Goal: Information Seeking & Learning: Learn about a topic

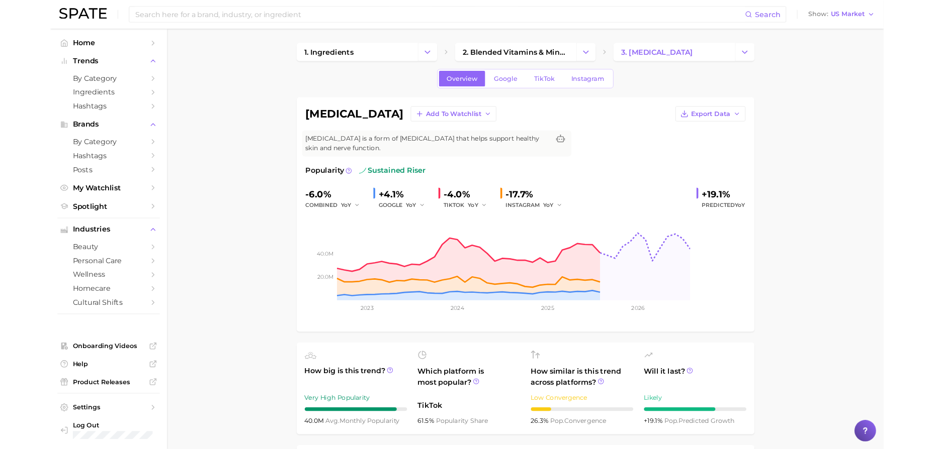
scroll to position [220, 0]
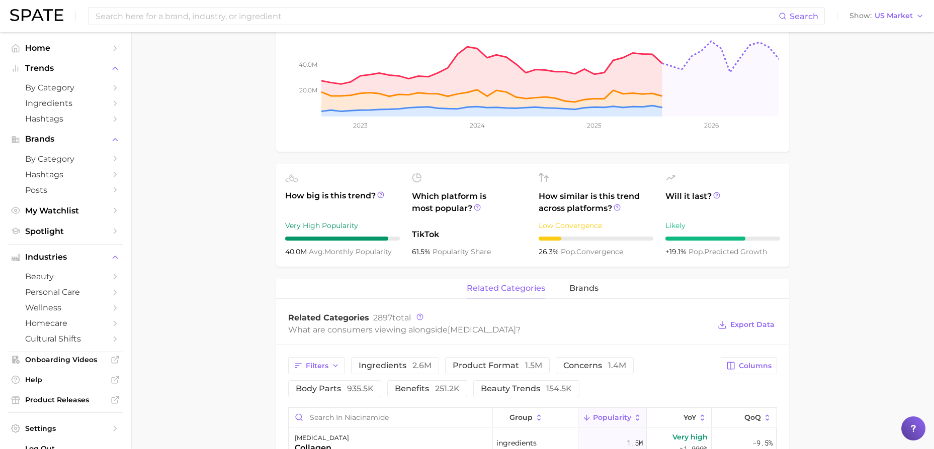
click at [880, 172] on main "1. ingredients 2. blended vitamins & minerals 3. niacinamide Overview Google Ti…" at bounding box center [532, 366] width 803 height 1108
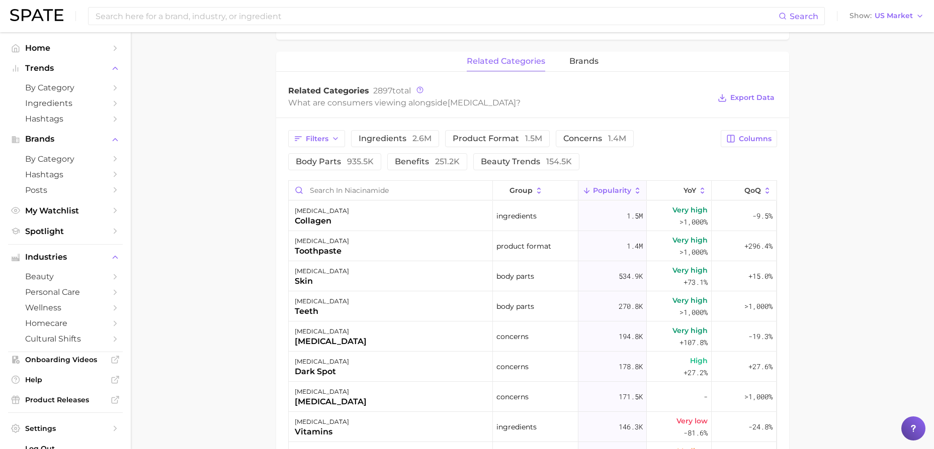
scroll to position [451, 0]
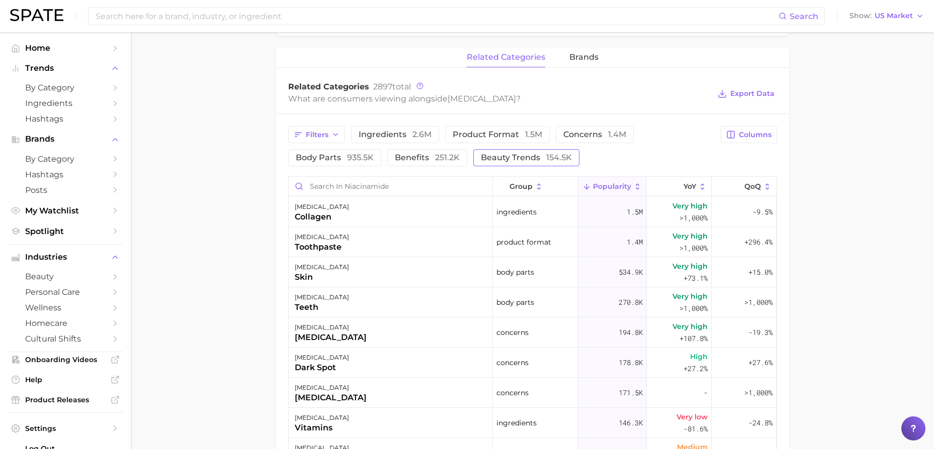
click at [488, 160] on span "beauty trends 154.5k" at bounding box center [526, 158] width 91 height 8
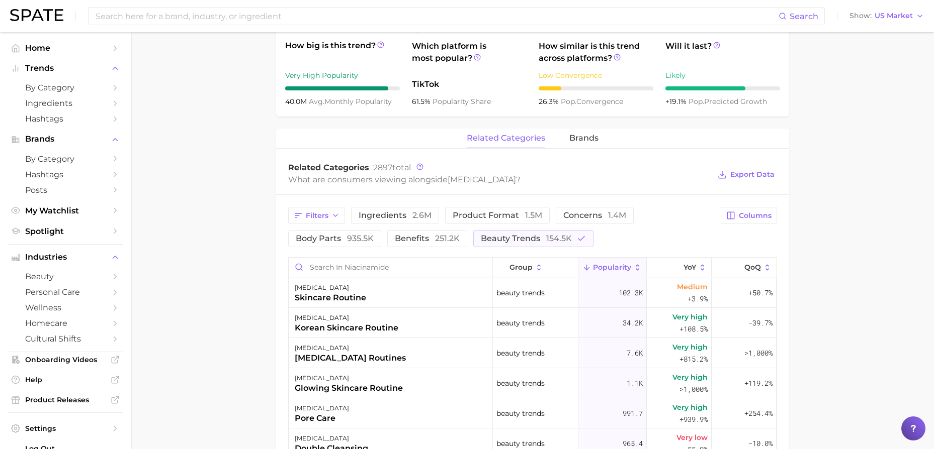
scroll to position [371, 0]
click at [386, 210] on button "ingredients 2.6m" at bounding box center [395, 215] width 88 height 17
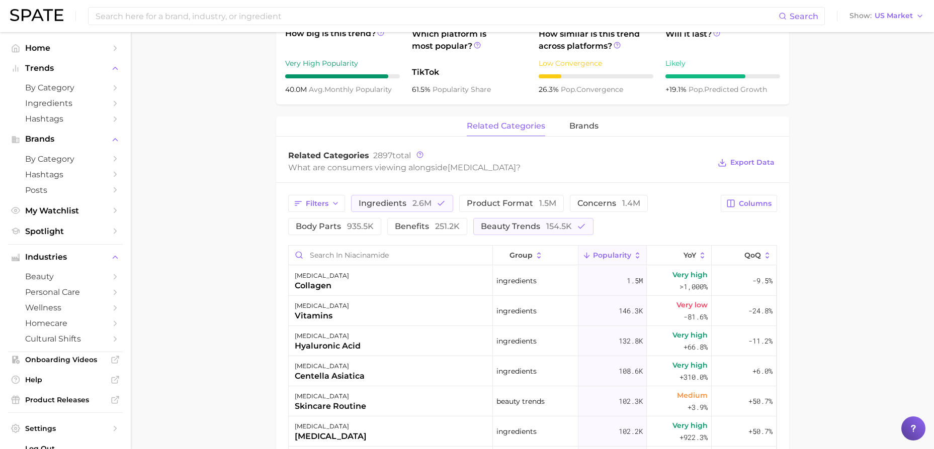
scroll to position [383, 0]
drag, startPoint x: 388, startPoint y: 167, endPoint x: 512, endPoint y: 179, distance: 125.2
click at [512, 179] on div "Related Categories 2897 total What are consumers viewing alongside niacinamide …" at bounding box center [532, 162] width 513 height 40
click at [238, 128] on main "1. ingredients 2. blended vitamins & minerals 3. niacinamide Overview Google Ti…" at bounding box center [532, 203] width 803 height 1108
click at [325, 198] on button "Filters" at bounding box center [316, 203] width 57 height 17
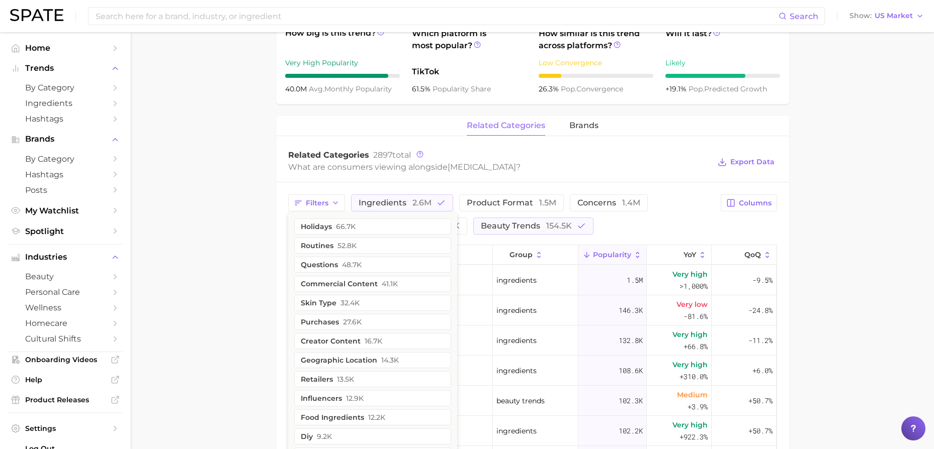
click at [241, 244] on main "1. ingredients 2. blended vitamins & minerals 3. niacinamide Overview Google Ti…" at bounding box center [532, 203] width 803 height 1108
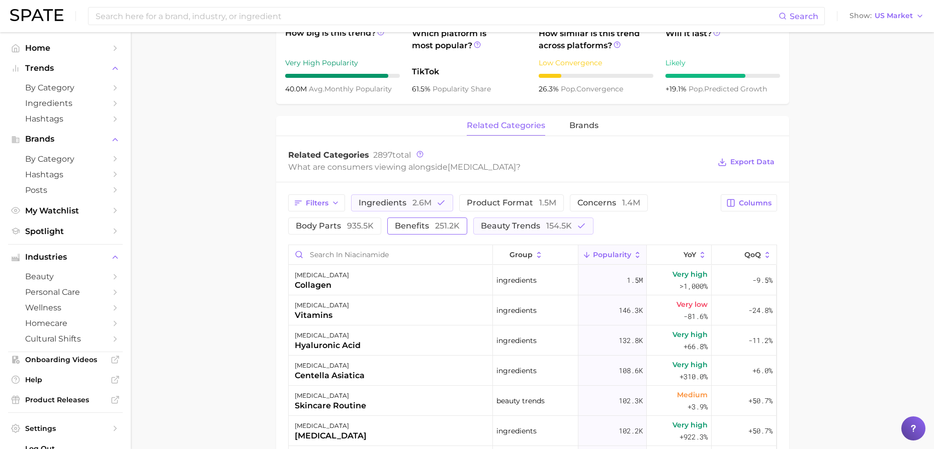
click at [423, 224] on span "benefits 251.2k" at bounding box center [427, 226] width 65 height 8
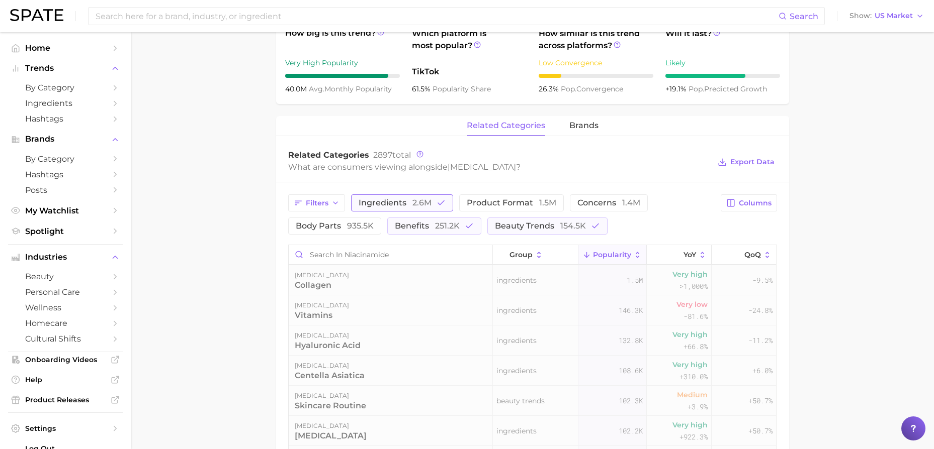
click at [399, 199] on span "ingredients 2.6m" at bounding box center [394, 203] width 73 height 8
click at [504, 229] on span "beauty trends 154.5k" at bounding box center [540, 226] width 91 height 8
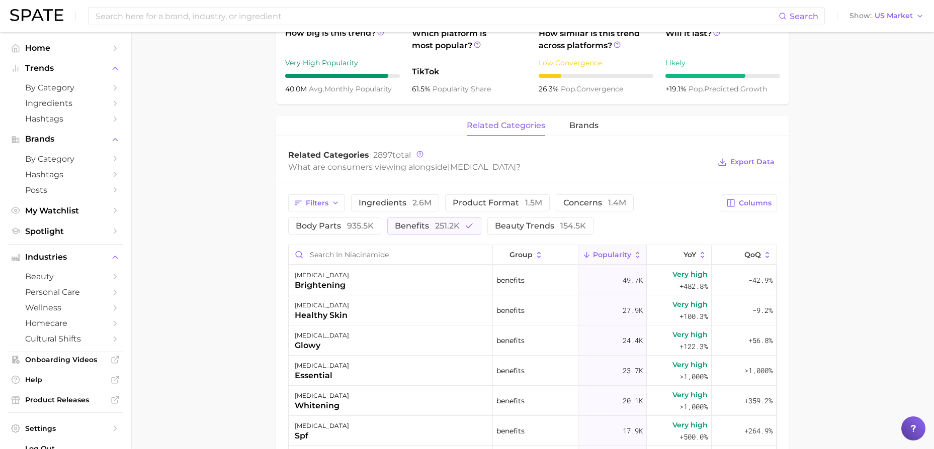
click at [225, 218] on main "1. ingredients 2. blended vitamins & minerals 3. niacinamide Overview Google Ti…" at bounding box center [532, 203] width 803 height 1108
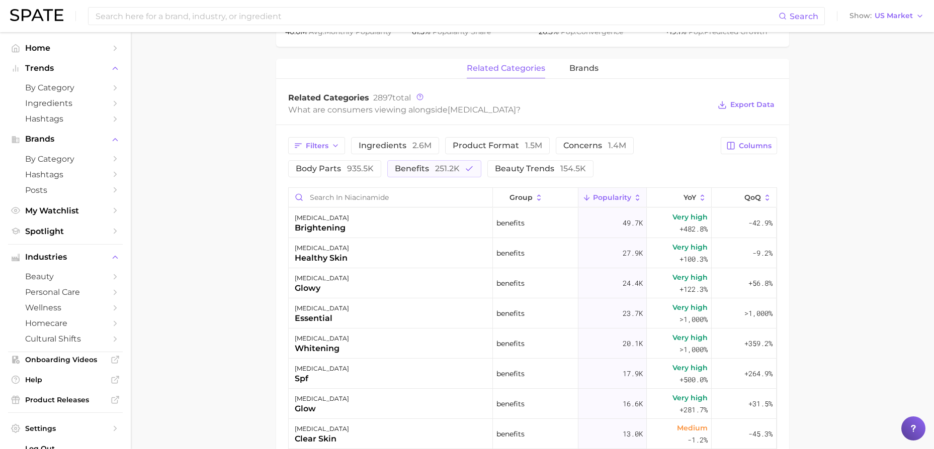
scroll to position [441, 0]
click at [731, 106] on span "Export Data" at bounding box center [752, 104] width 44 height 9
click at [155, 218] on main "1. ingredients 2. blended vitamins & minerals 3. niacinamide Overview Google Ti…" at bounding box center [532, 145] width 803 height 1108
click at [176, 166] on main "1. ingredients 2. blended vitamins & minerals 3. niacinamide Overview Google Ti…" at bounding box center [532, 145] width 803 height 1108
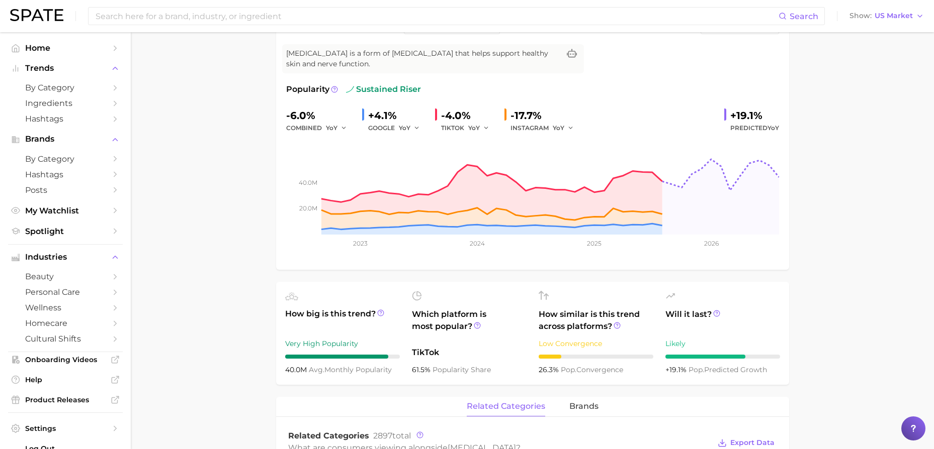
scroll to position [0, 0]
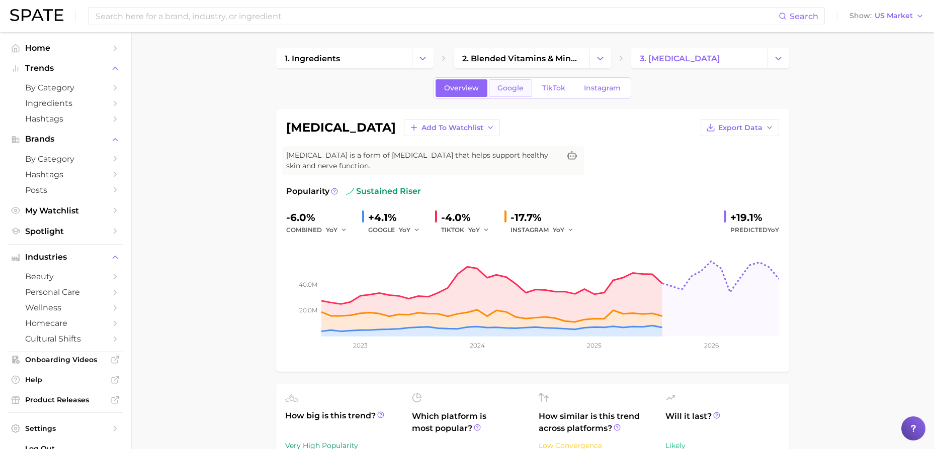
click at [507, 95] on link "Google" at bounding box center [510, 88] width 43 height 18
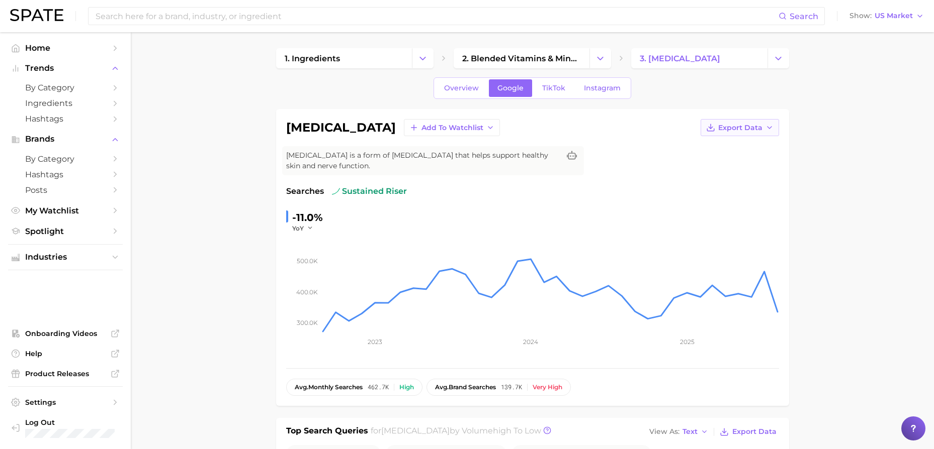
click at [763, 132] on button "Export Data" at bounding box center [739, 127] width 78 height 17
click at [753, 167] on button "Time Series Image" at bounding box center [723, 164] width 111 height 18
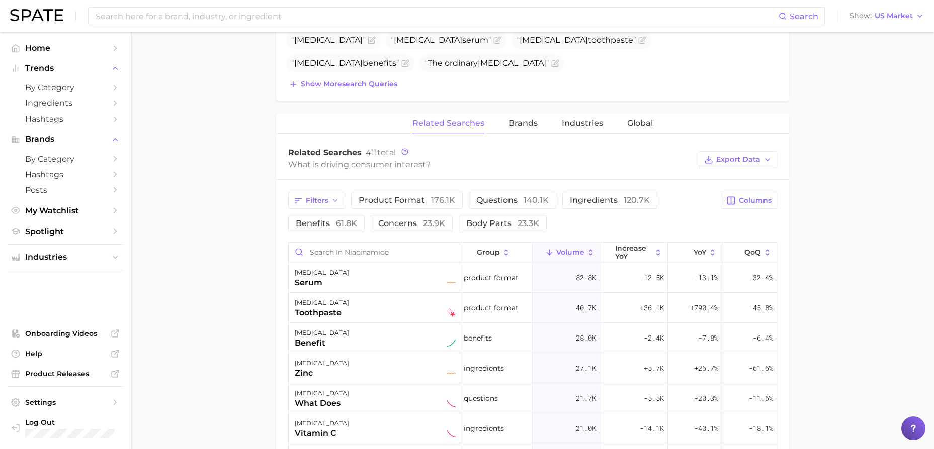
scroll to position [414, 0]
click at [347, 224] on span "61.8k" at bounding box center [346, 224] width 21 height 10
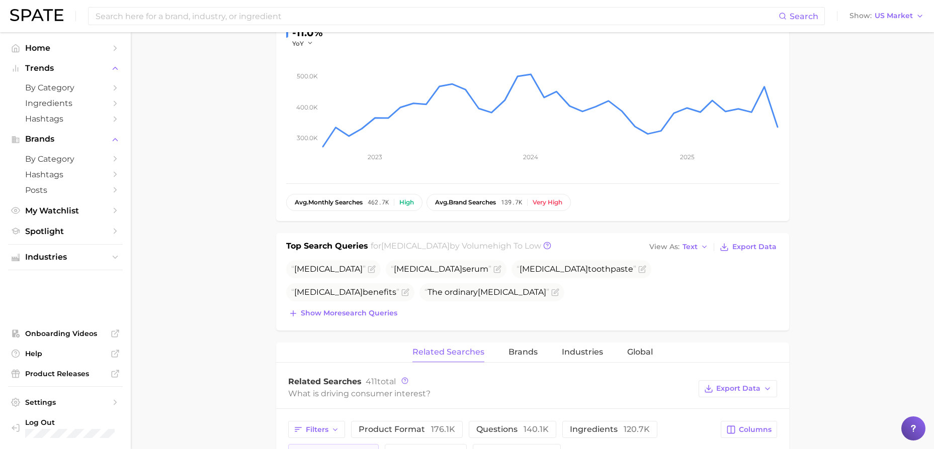
scroll to position [185, 0]
click at [385, 313] on span "Show more search queries" at bounding box center [349, 314] width 97 height 9
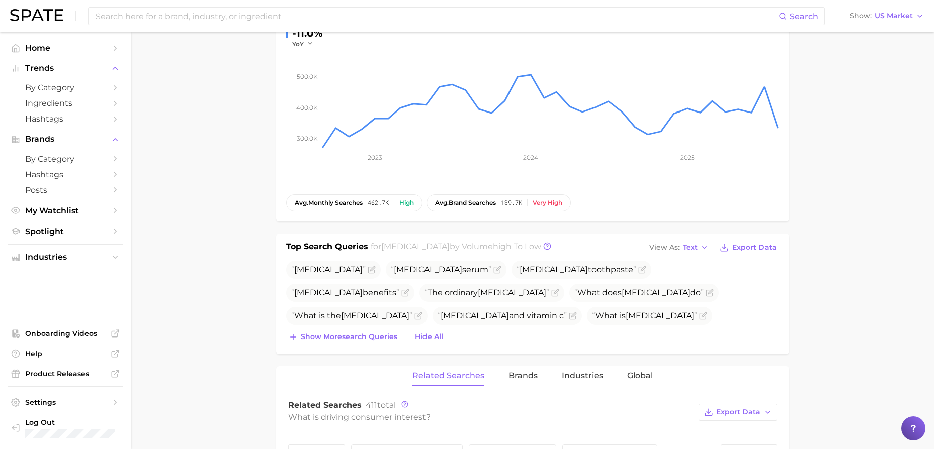
scroll to position [0, 0]
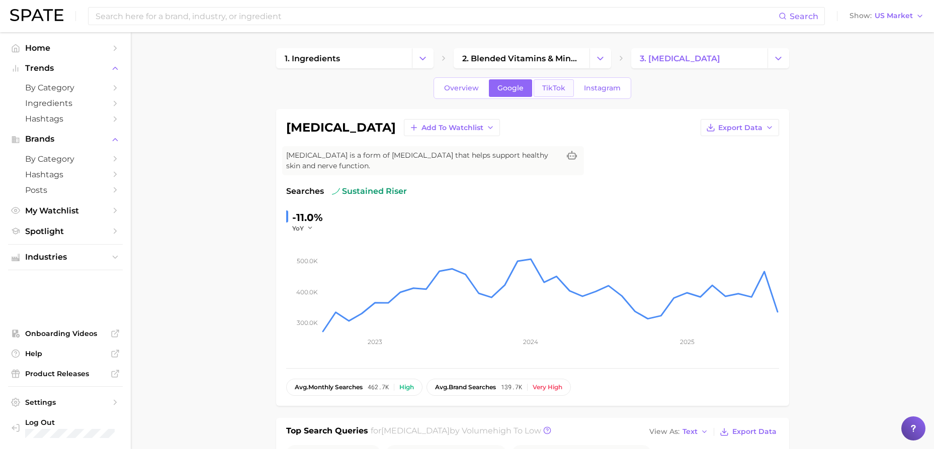
click at [553, 85] on span "TikTok" at bounding box center [553, 88] width 23 height 9
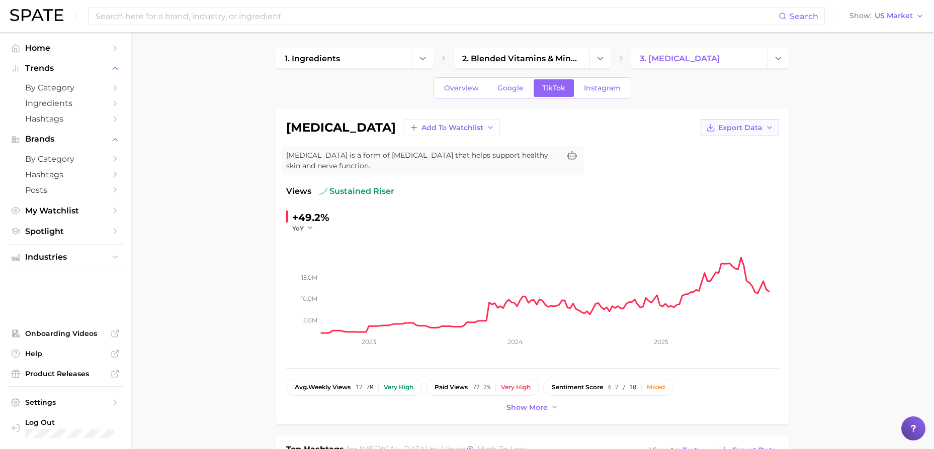
click at [766, 124] on icon "button" at bounding box center [769, 128] width 8 height 8
click at [742, 160] on span "Time Series Image" at bounding box center [718, 164] width 67 height 9
click at [520, 411] on span "Show more" at bounding box center [526, 408] width 41 height 9
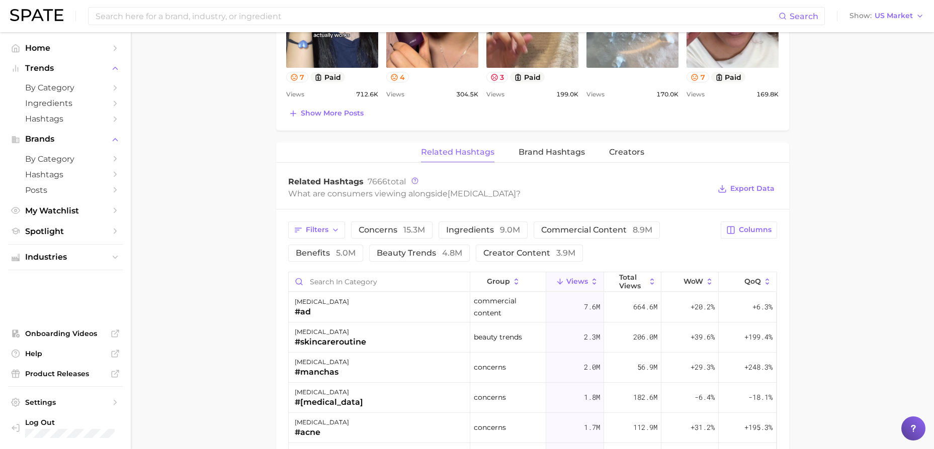
scroll to position [679, 0]
click at [464, 244] on button "beauty trends 4.8m" at bounding box center [419, 252] width 101 height 17
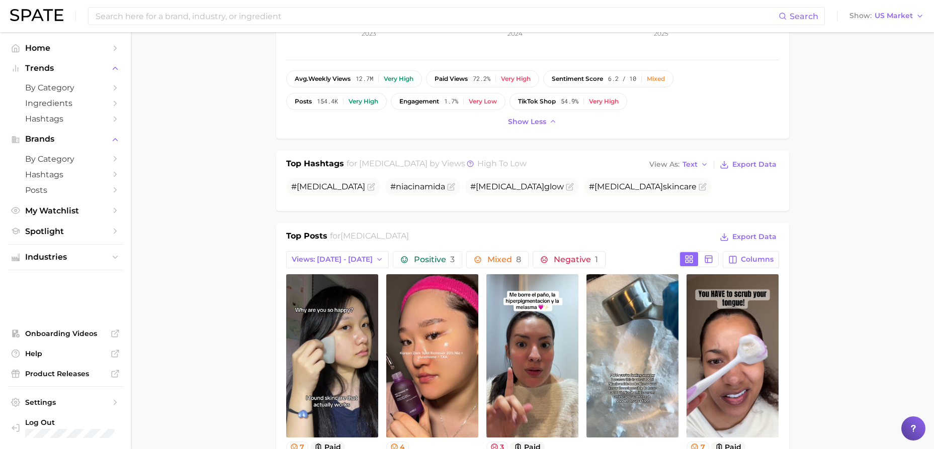
scroll to position [0, 0]
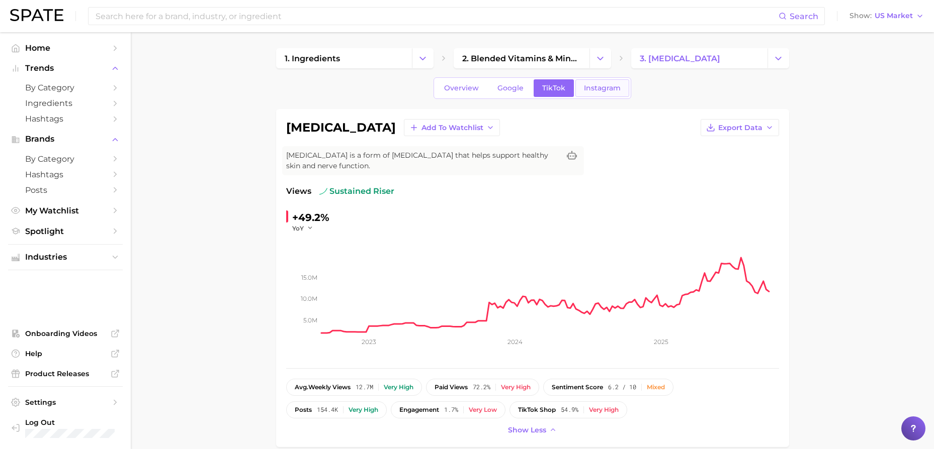
click at [602, 88] on span "Instagram" at bounding box center [602, 88] width 37 height 9
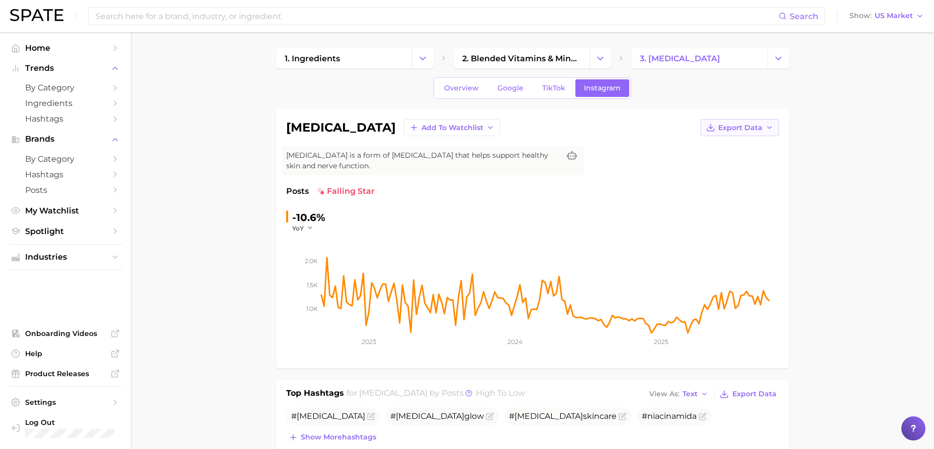
click at [762, 133] on button "Export Data" at bounding box center [739, 127] width 78 height 17
click at [755, 160] on button "Time Series Image" at bounding box center [723, 164] width 111 height 18
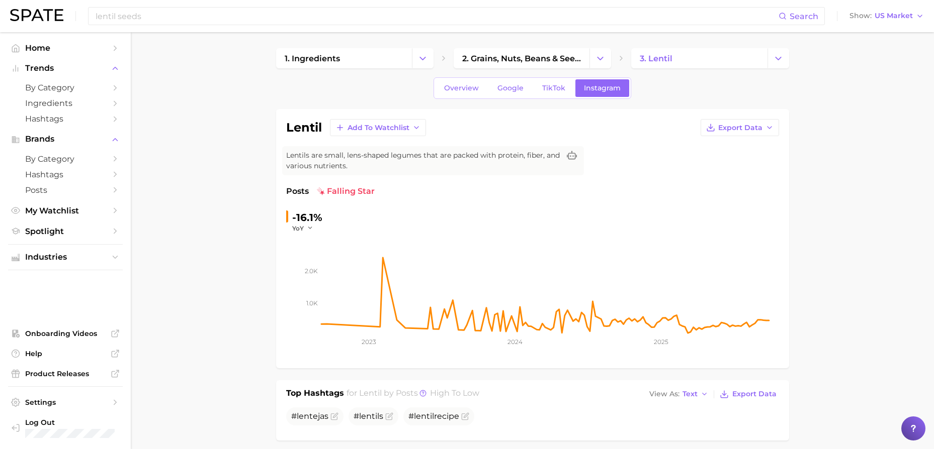
click at [465, 83] on link "Overview" at bounding box center [461, 88] width 52 height 18
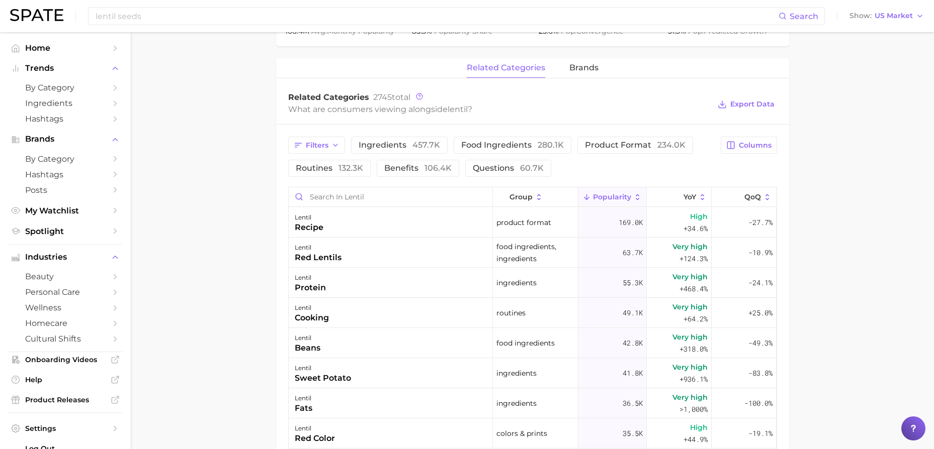
scroll to position [442, 0]
click at [437, 168] on span "106.4k" at bounding box center [437, 167] width 27 height 10
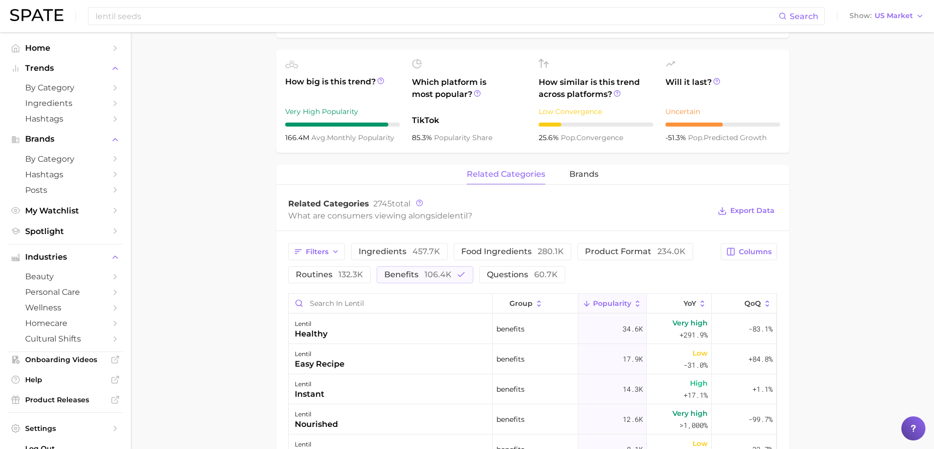
scroll to position [6, 0]
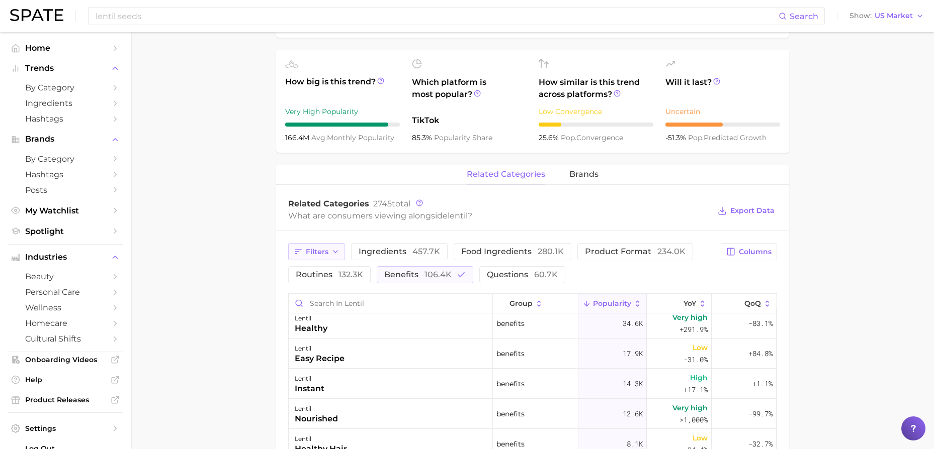
click at [336, 248] on icon "button" at bounding box center [335, 252] width 8 height 8
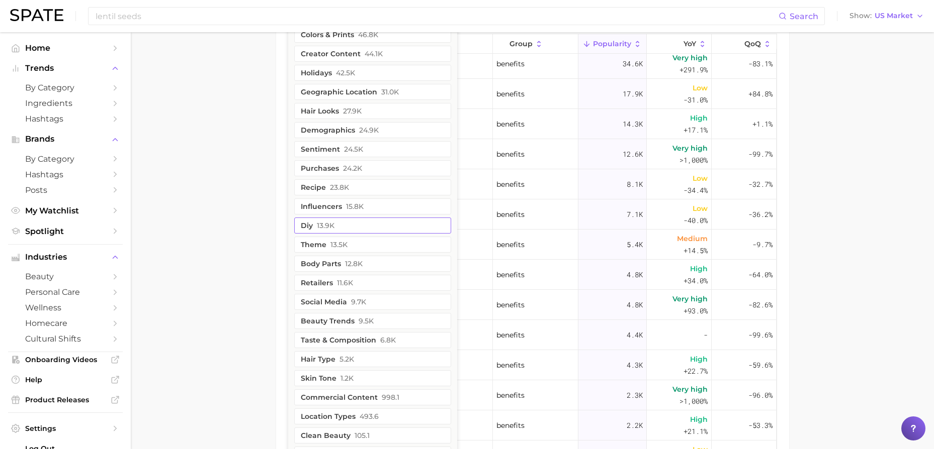
scroll to position [595, 0]
click at [321, 322] on button "beauty trends 9.5k" at bounding box center [372, 321] width 157 height 16
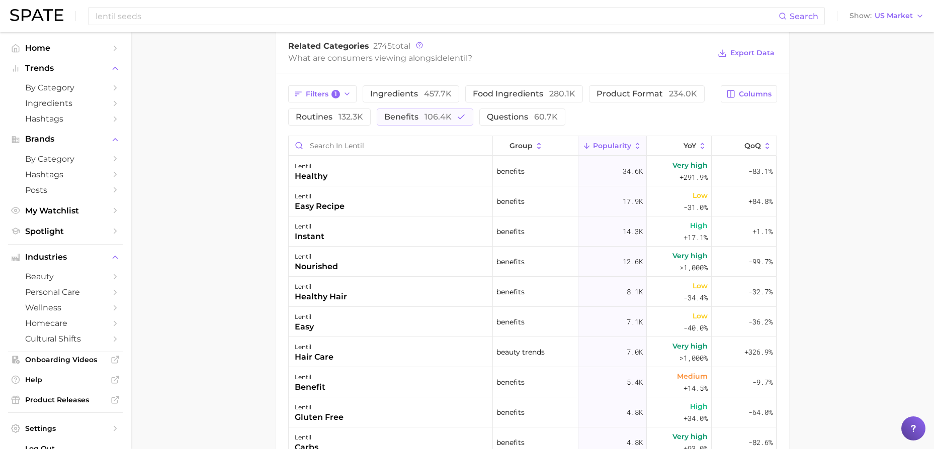
scroll to position [492, 0]
click at [243, 286] on main "1. ingredients 2. grains, nuts, beans & seeds products 3. lentil Overview Googl…" at bounding box center [532, 94] width 803 height 1108
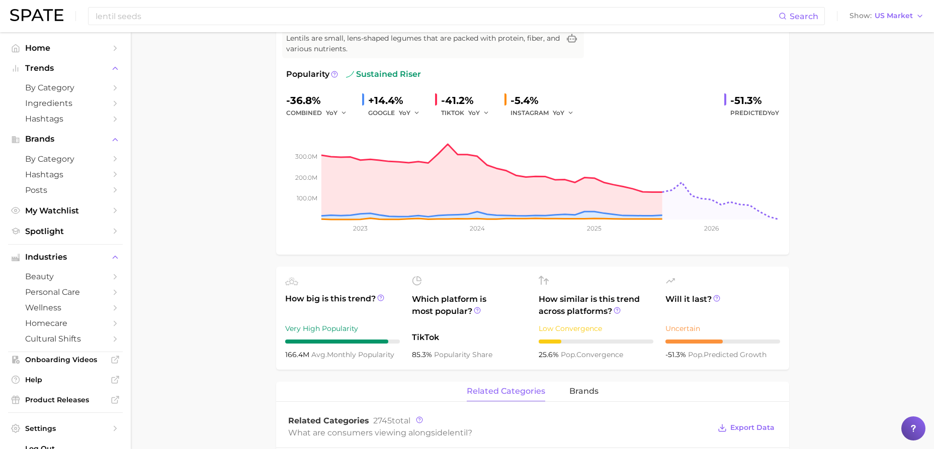
scroll to position [0, 0]
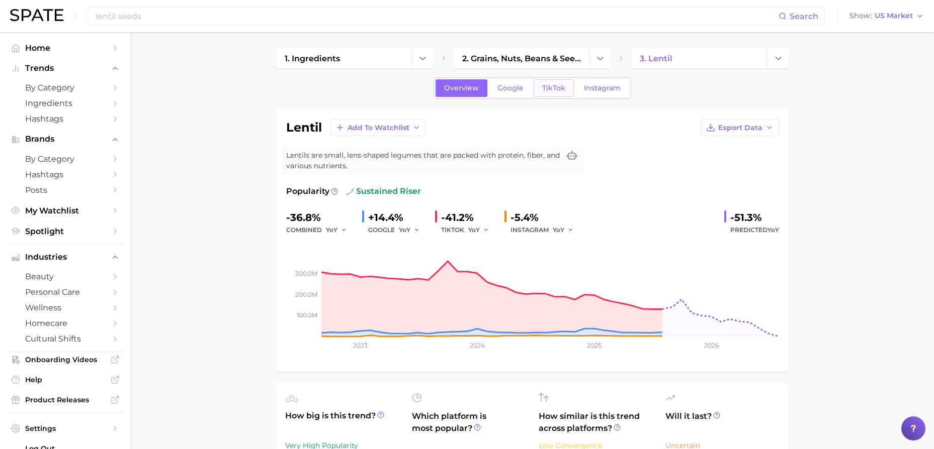
click at [551, 93] on link "TikTok" at bounding box center [553, 88] width 40 height 18
